Goal: Use online tool/utility: Utilize a website feature to perform a specific function

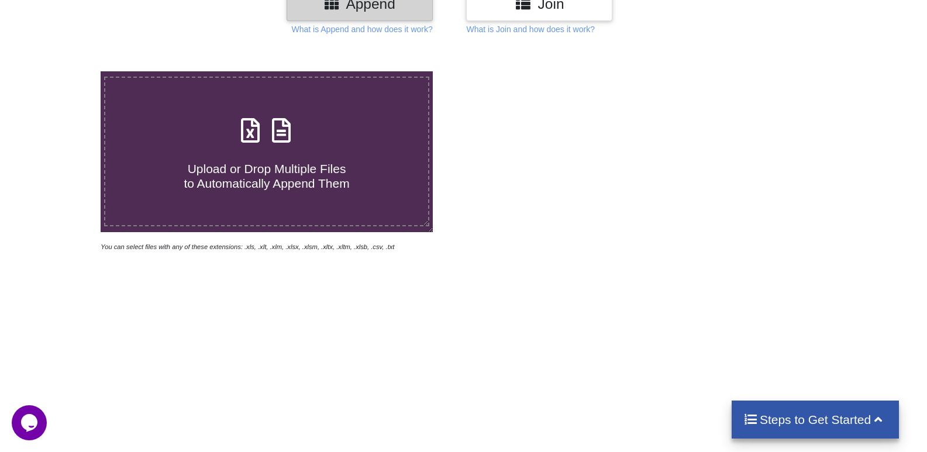
click at [261, 150] on h4 "Upload or Drop Multiple Files to Automatically Append Them" at bounding box center [266, 169] width 323 height 44
click at [64, 71] on input "Upload or Drop Multiple Files to Automatically Append Them" at bounding box center [64, 71] width 0 height 0
type input "C:\fakepath\Biological - Cosmetics and essential oils.xlsx"
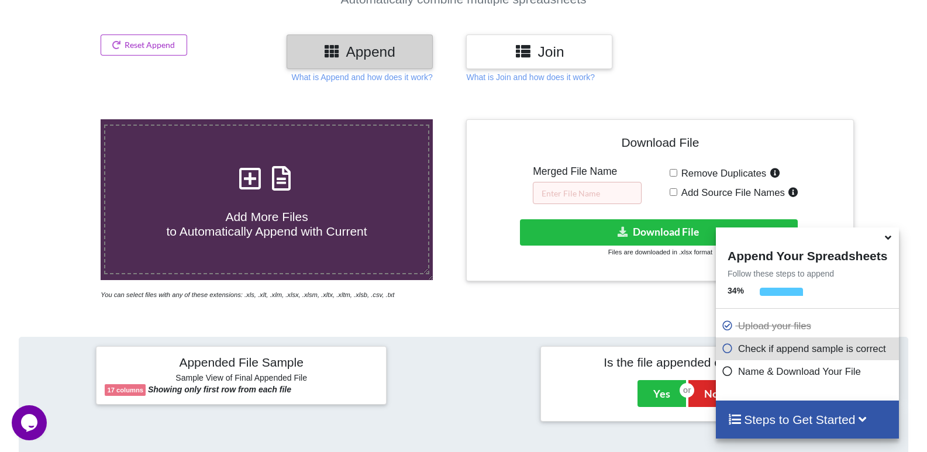
scroll to position [234, 0]
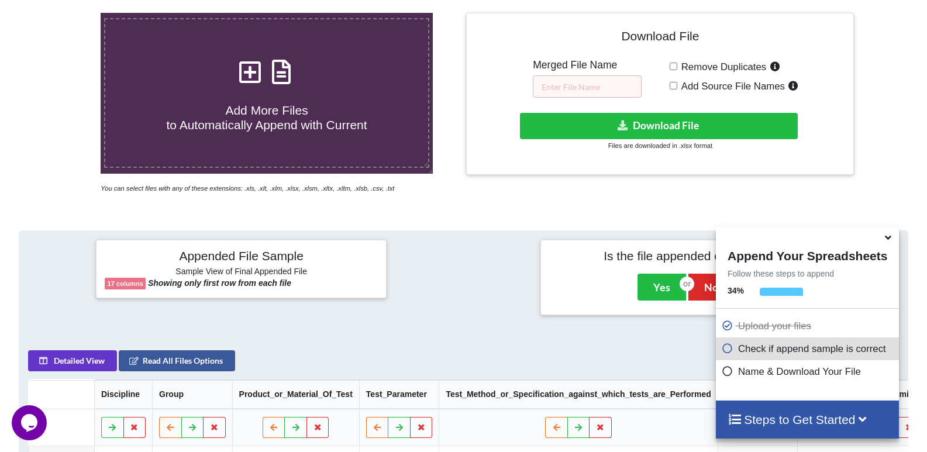
click at [815, 412] on h4 "Steps to Get Started" at bounding box center [808, 419] width 160 height 15
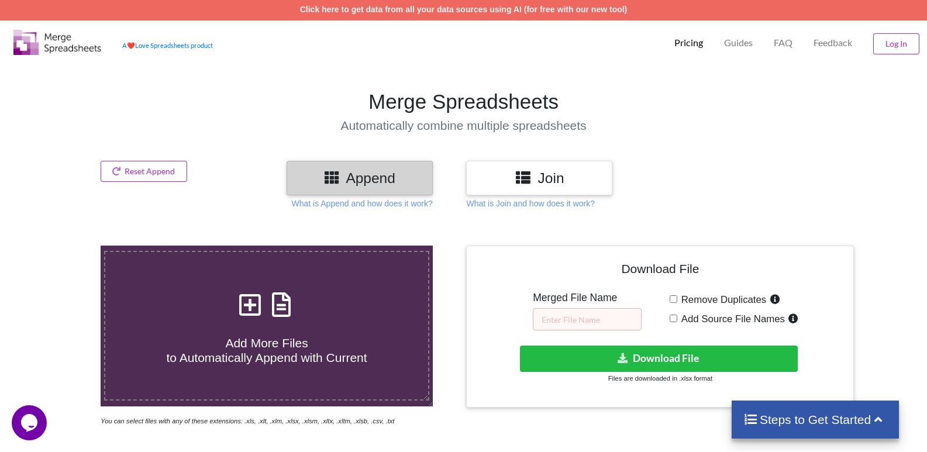
scroll to position [0, 0]
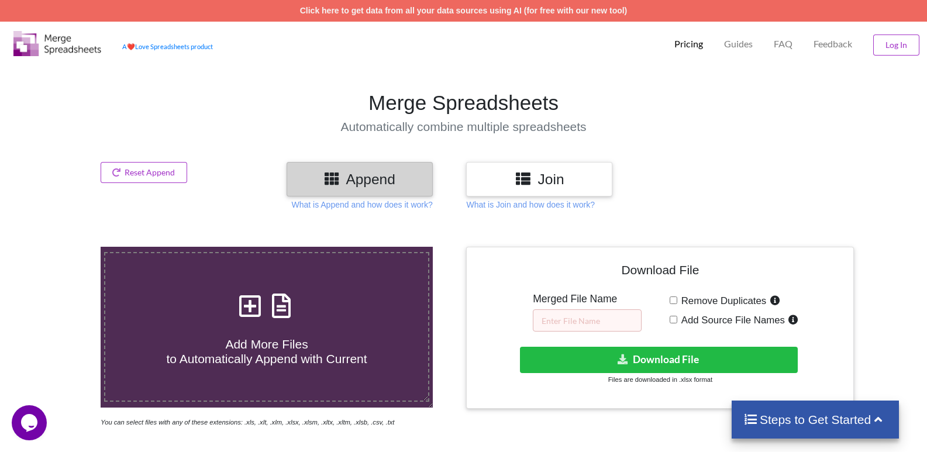
click at [555, 182] on h3 "Join" at bounding box center [539, 179] width 129 height 17
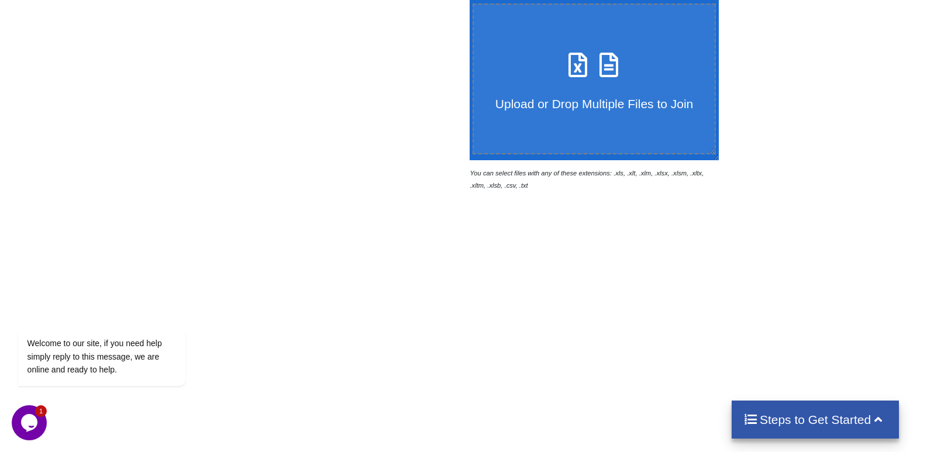
scroll to position [175, 0]
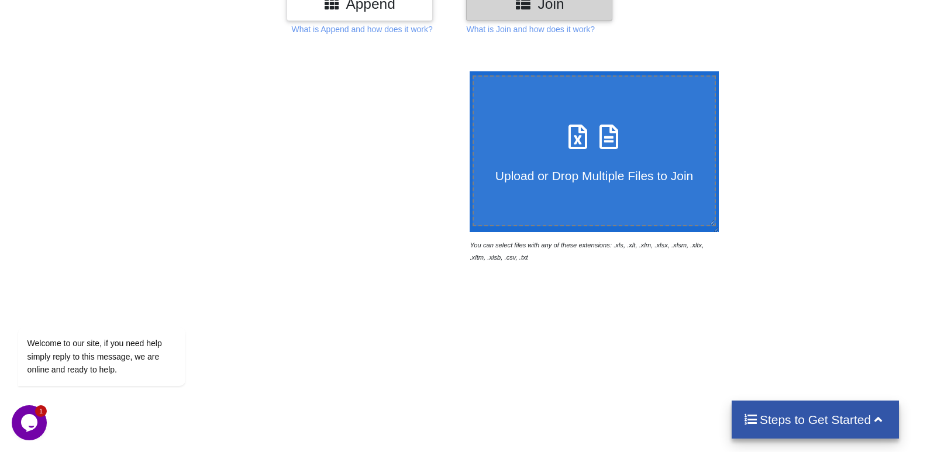
click at [608, 143] on icon at bounding box center [608, 131] width 29 height 25
click at [467, 71] on input "Upload or Drop Multiple Files to Join" at bounding box center [467, 71] width 0 height 0
type input "C:\fakepath\Biological - Cosmetics and essential oils.xlsx"
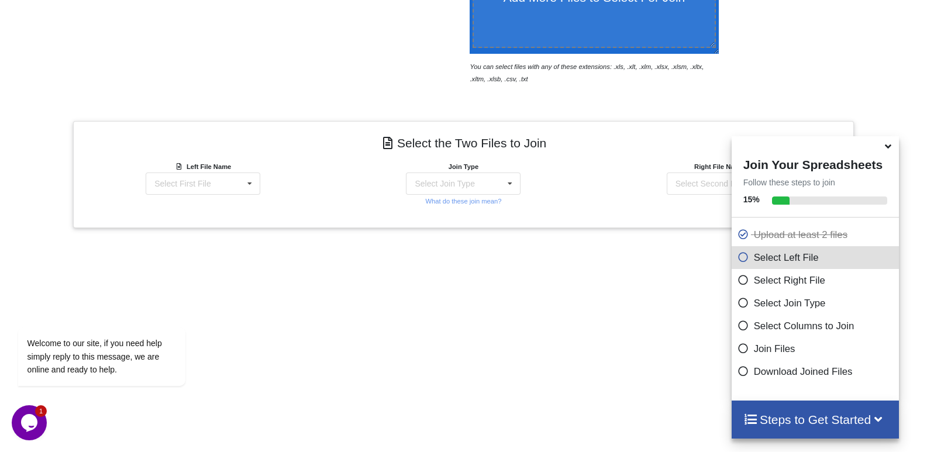
scroll to position [325, 0]
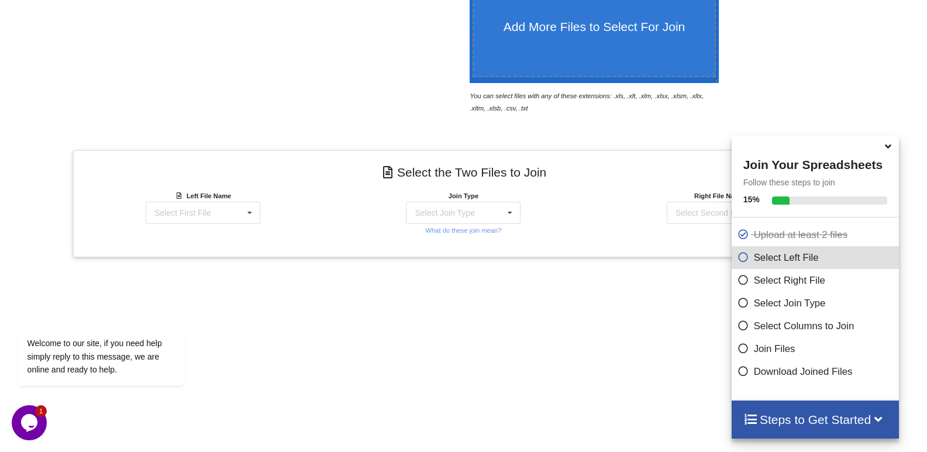
click at [616, 353] on div "Add More Files to Select For Join You can select files with any of these extens…" at bounding box center [463, 200] width 927 height 604
click at [884, 150] on icon at bounding box center [888, 144] width 12 height 11
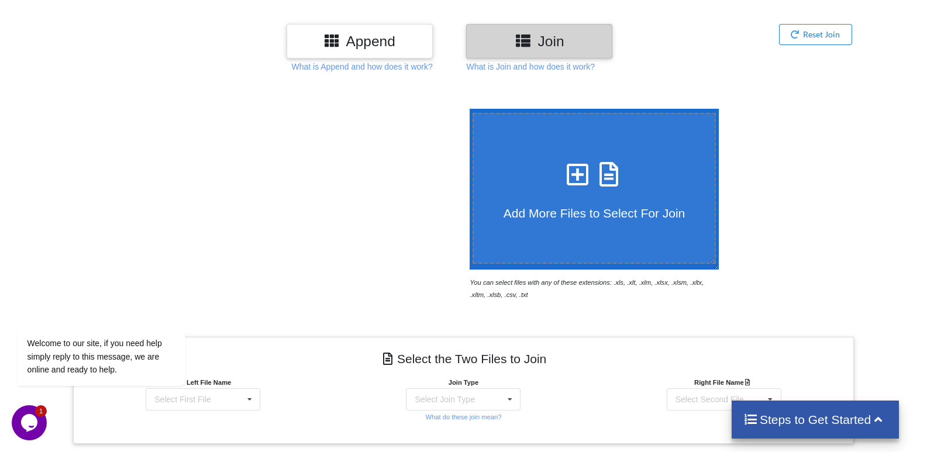
scroll to position [0, 0]
